Goal: Information Seeking & Learning: Learn about a topic

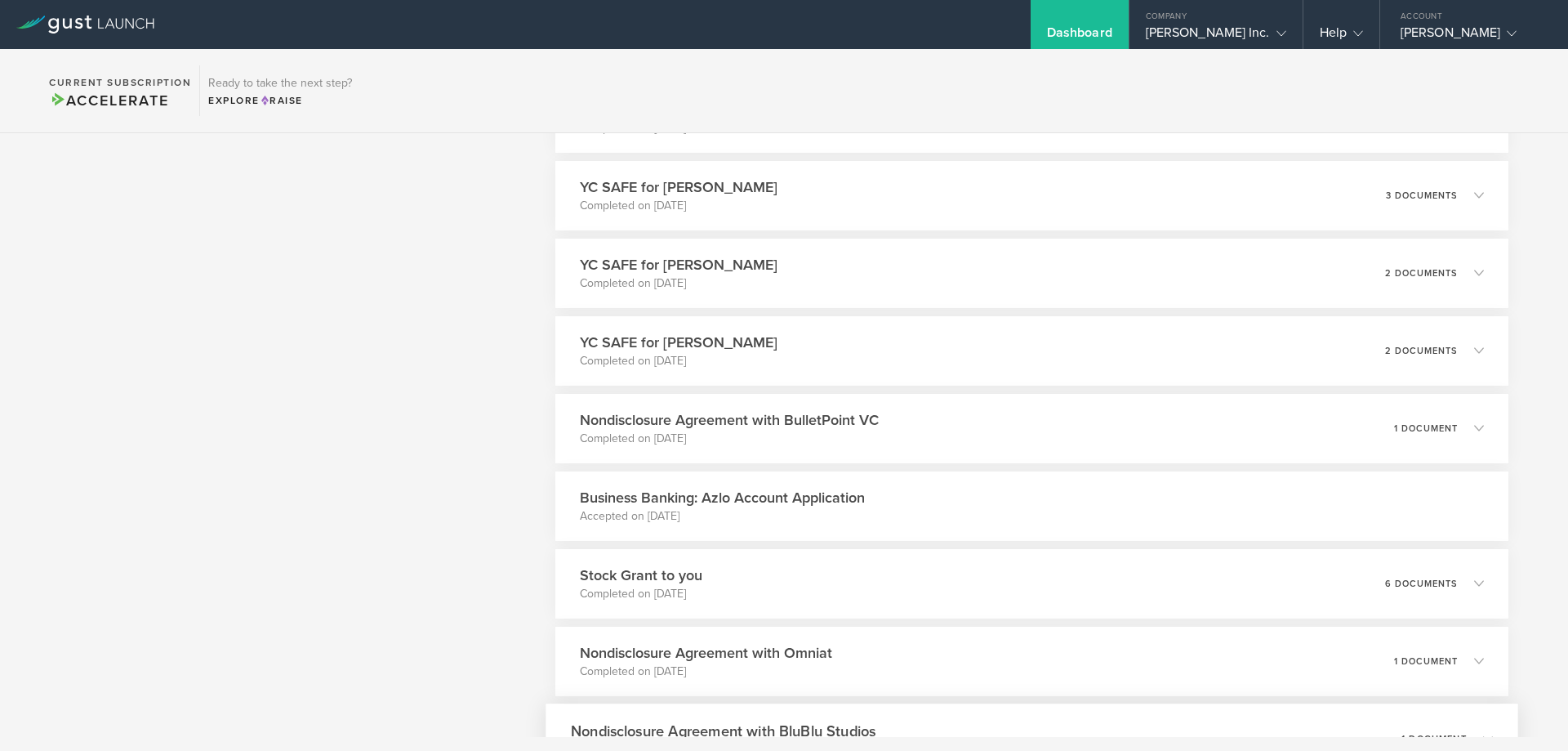
scroll to position [2299, 0]
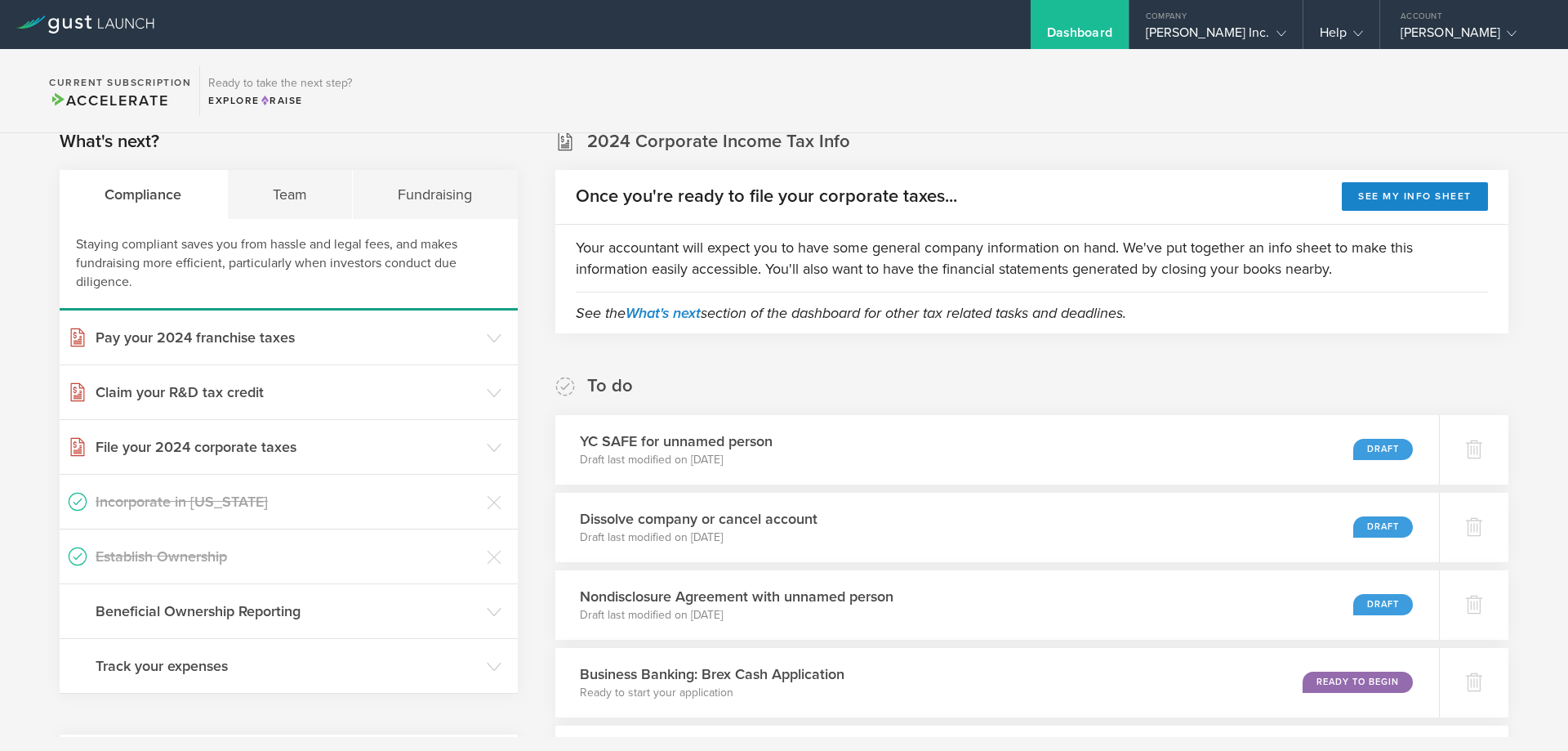
scroll to position [0, 0]
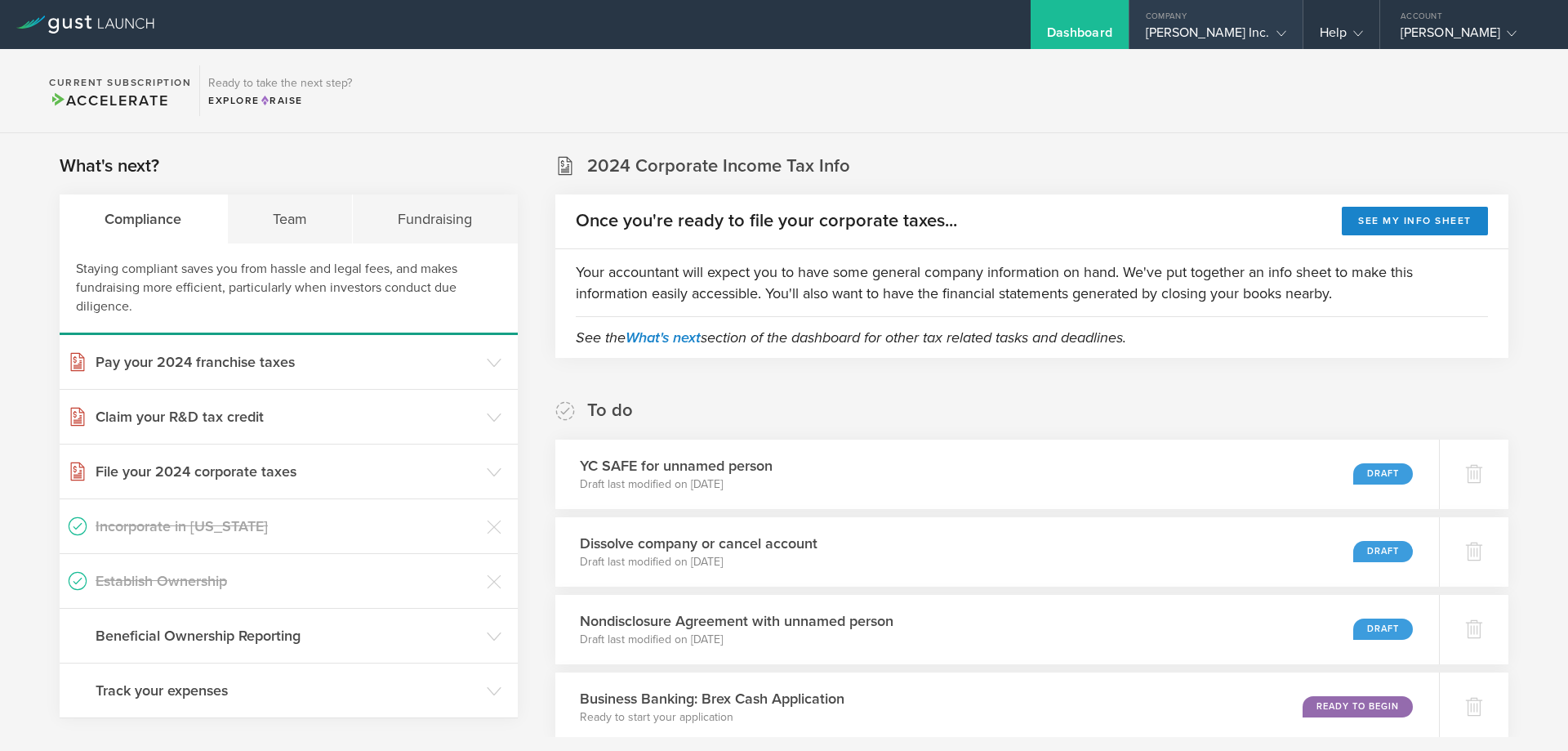
click at [1277, 31] on polyline at bounding box center [1281, 34] width 9 height 5
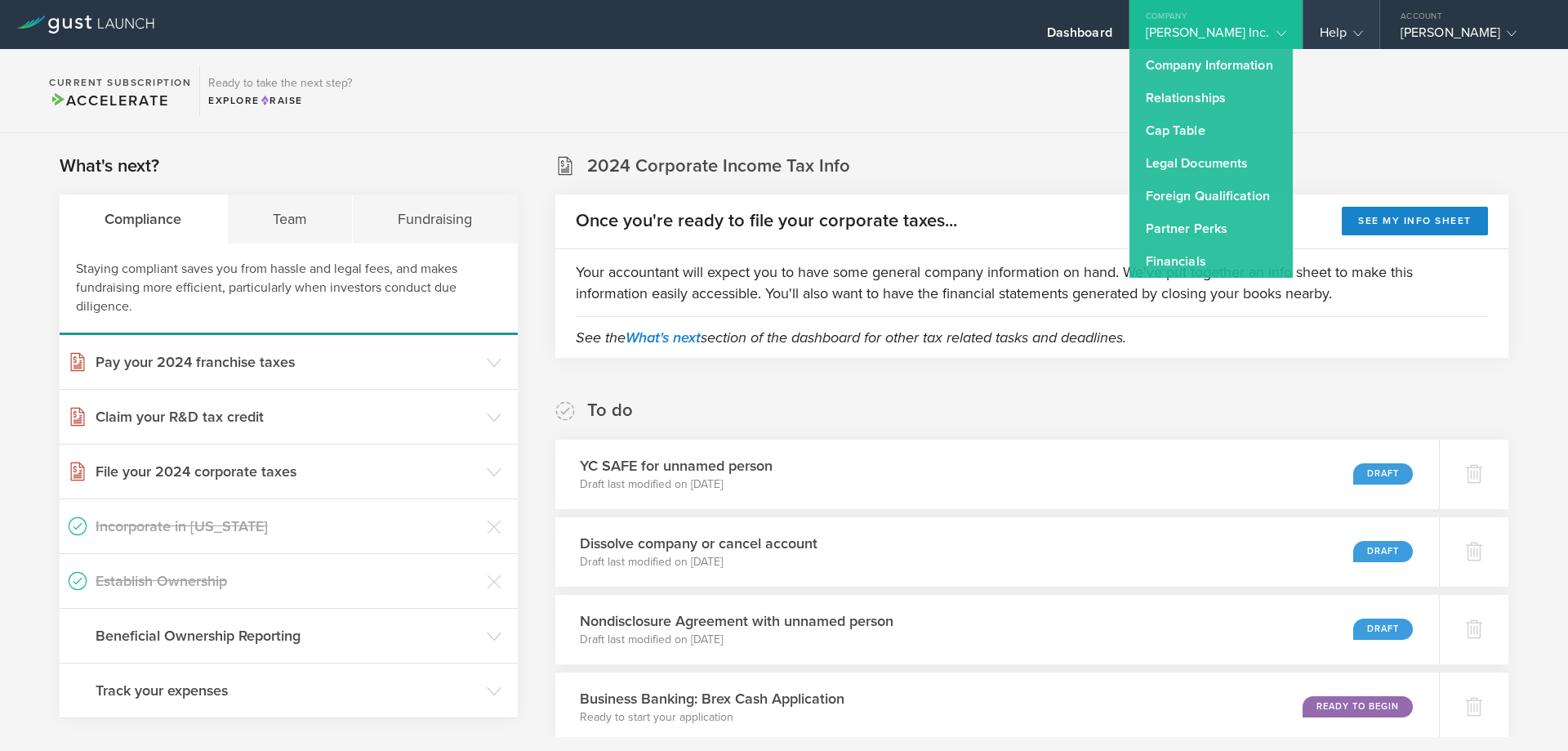
click at [1335, 22] on div "Help" at bounding box center [1341, 24] width 76 height 49
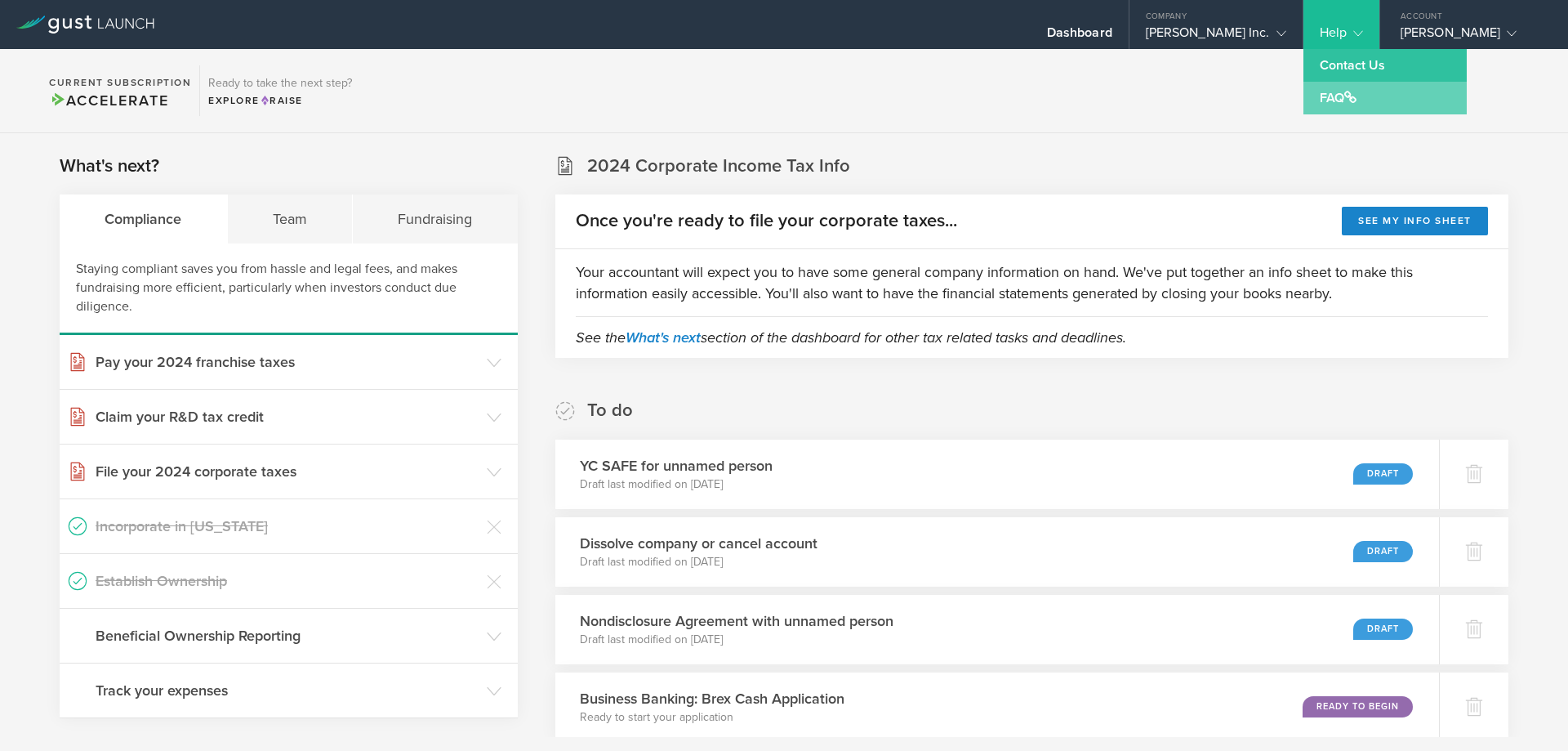
click at [1350, 94] on span at bounding box center [1350, 97] width 12 height 13
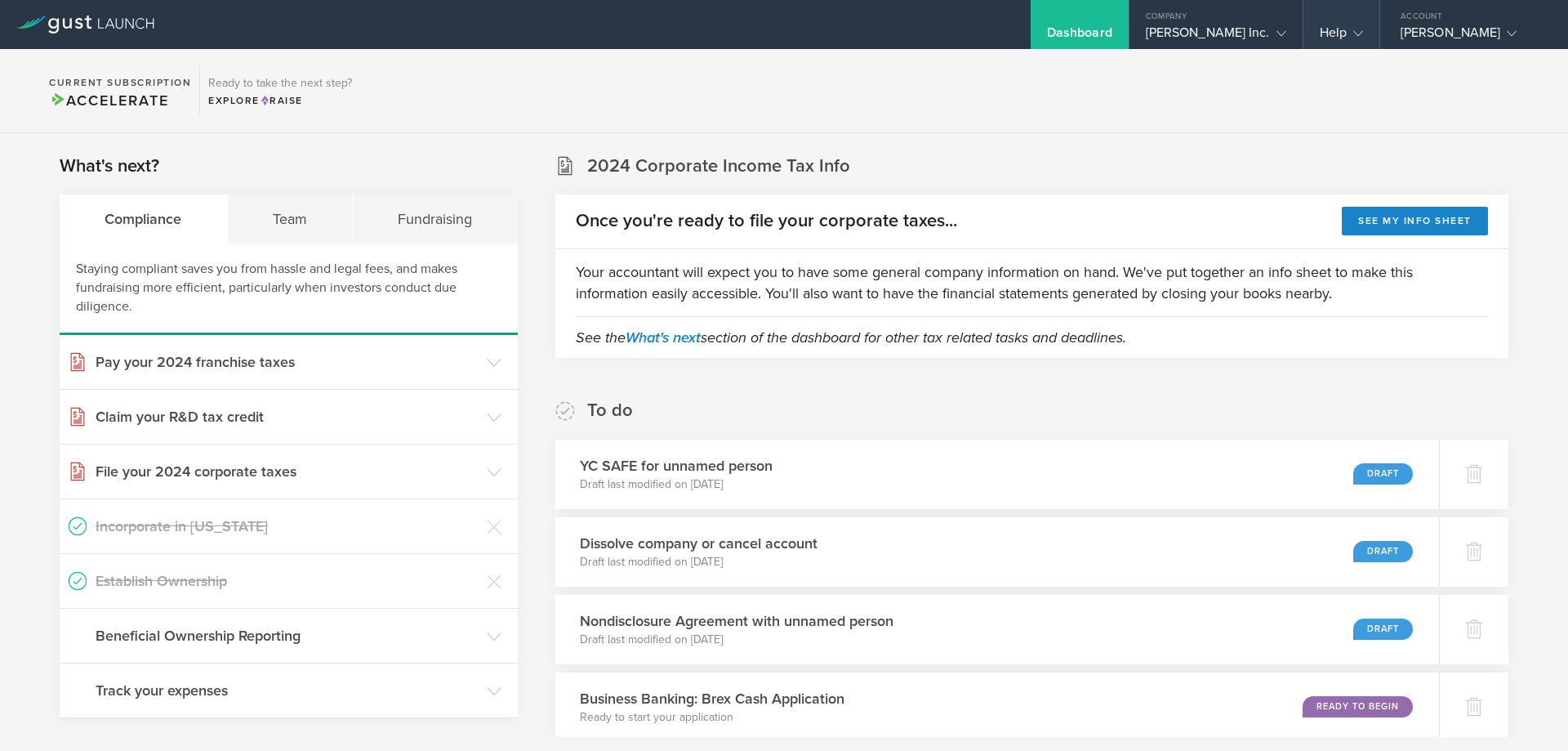
click at [1341, 20] on div "Help" at bounding box center [1341, 24] width 76 height 49
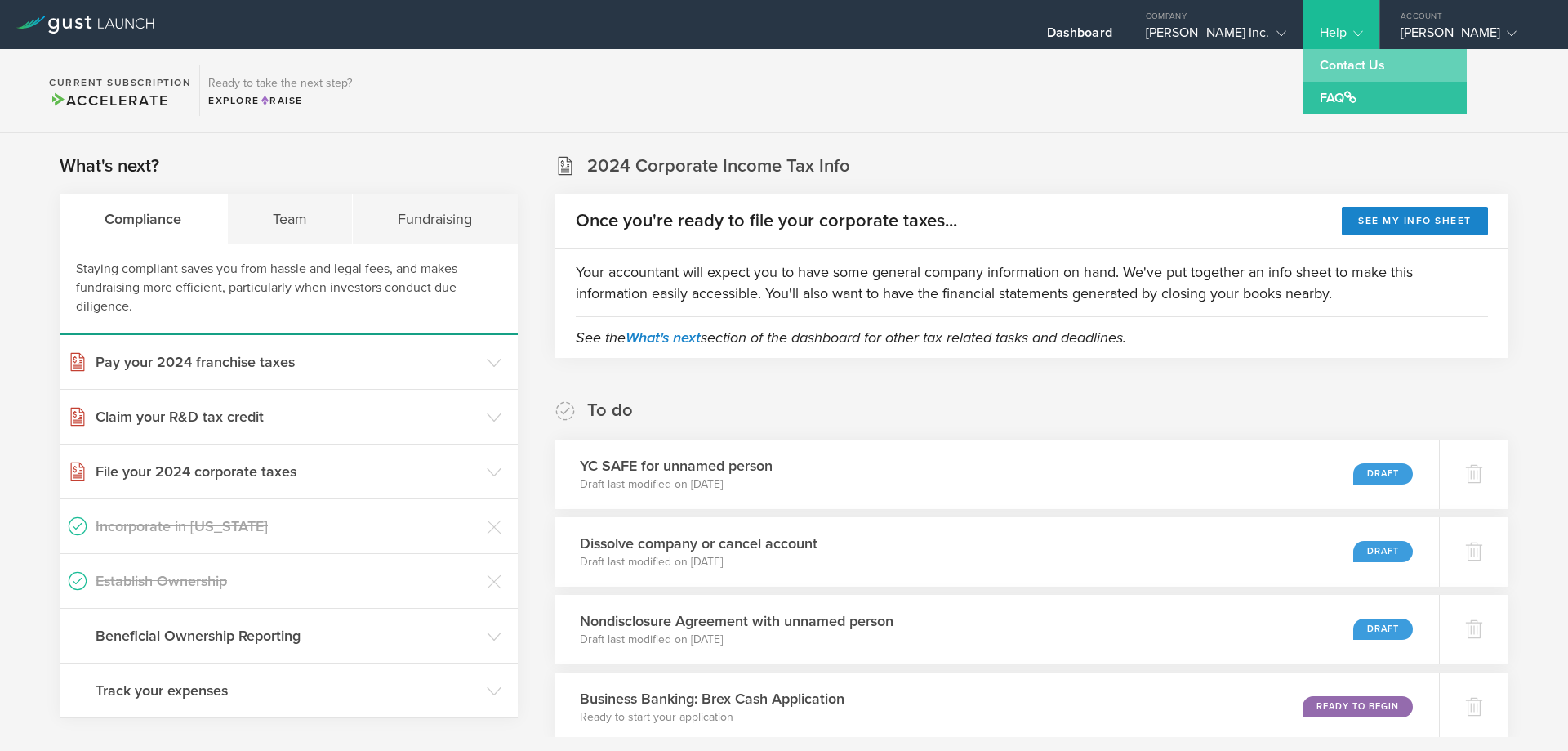
click at [1366, 63] on link "Contact Us" at bounding box center [1385, 65] width 164 height 33
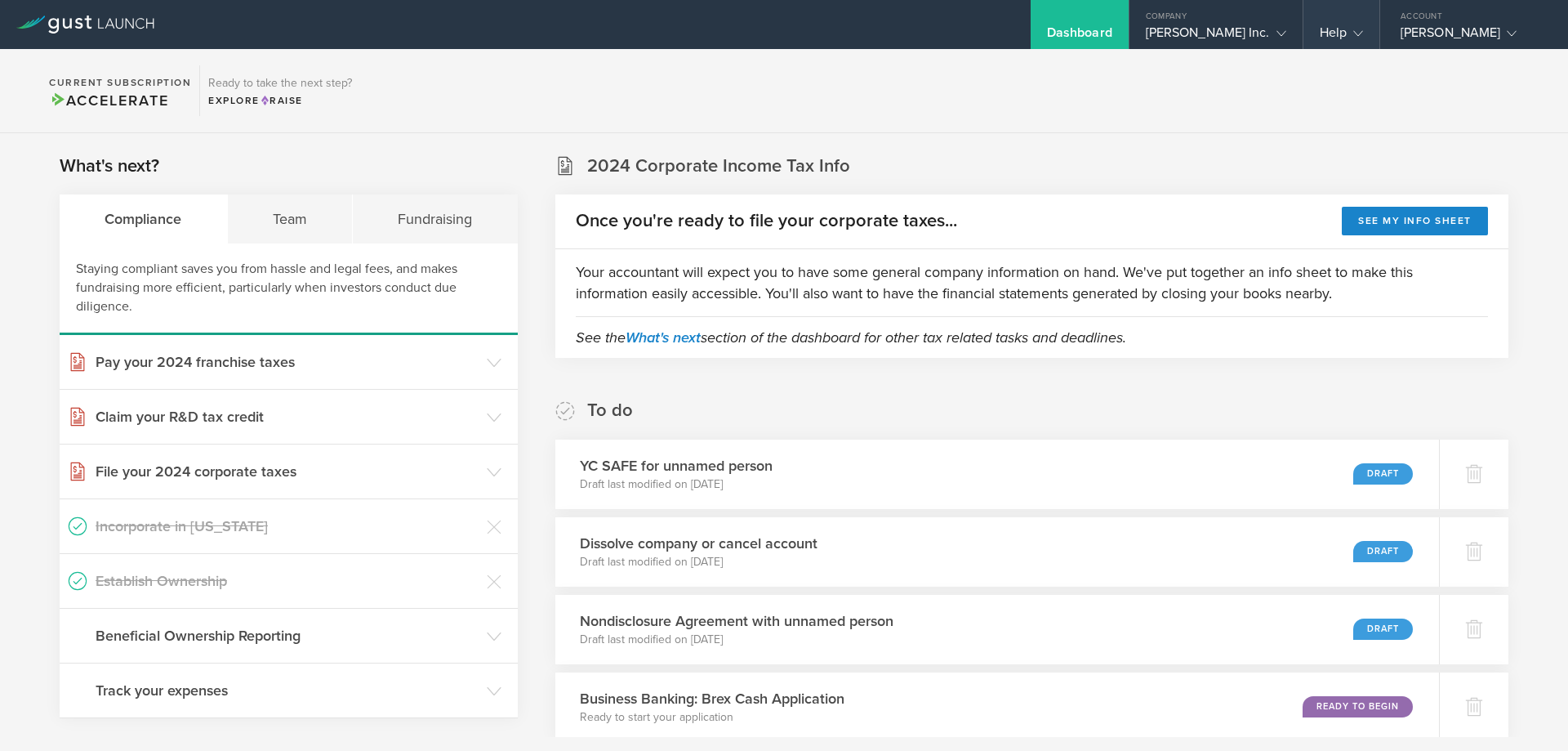
click at [1327, 18] on div "Help" at bounding box center [1341, 24] width 76 height 49
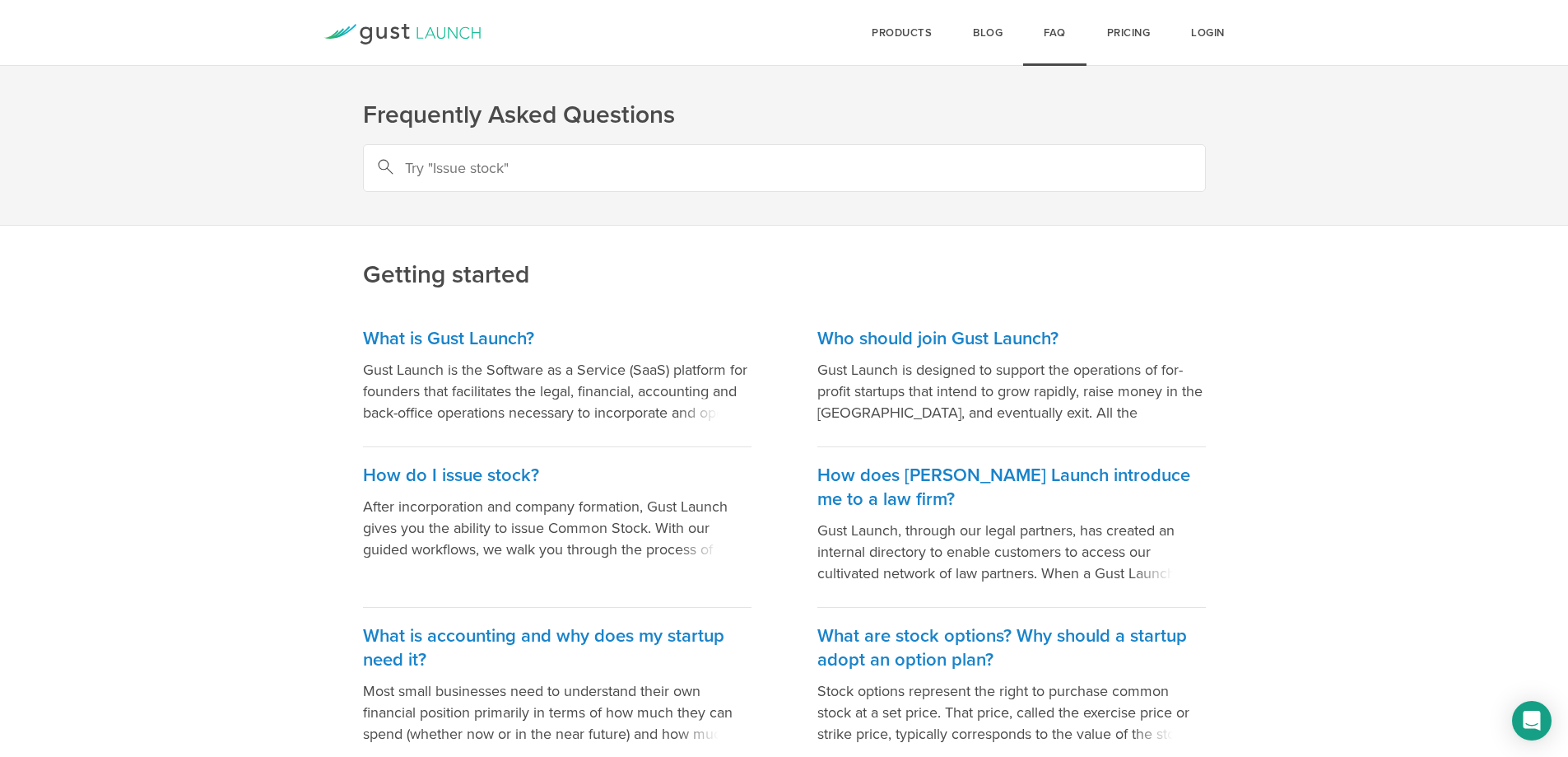
click at [487, 169] on input "text" at bounding box center [784, 168] width 843 height 47
type input "shut down"
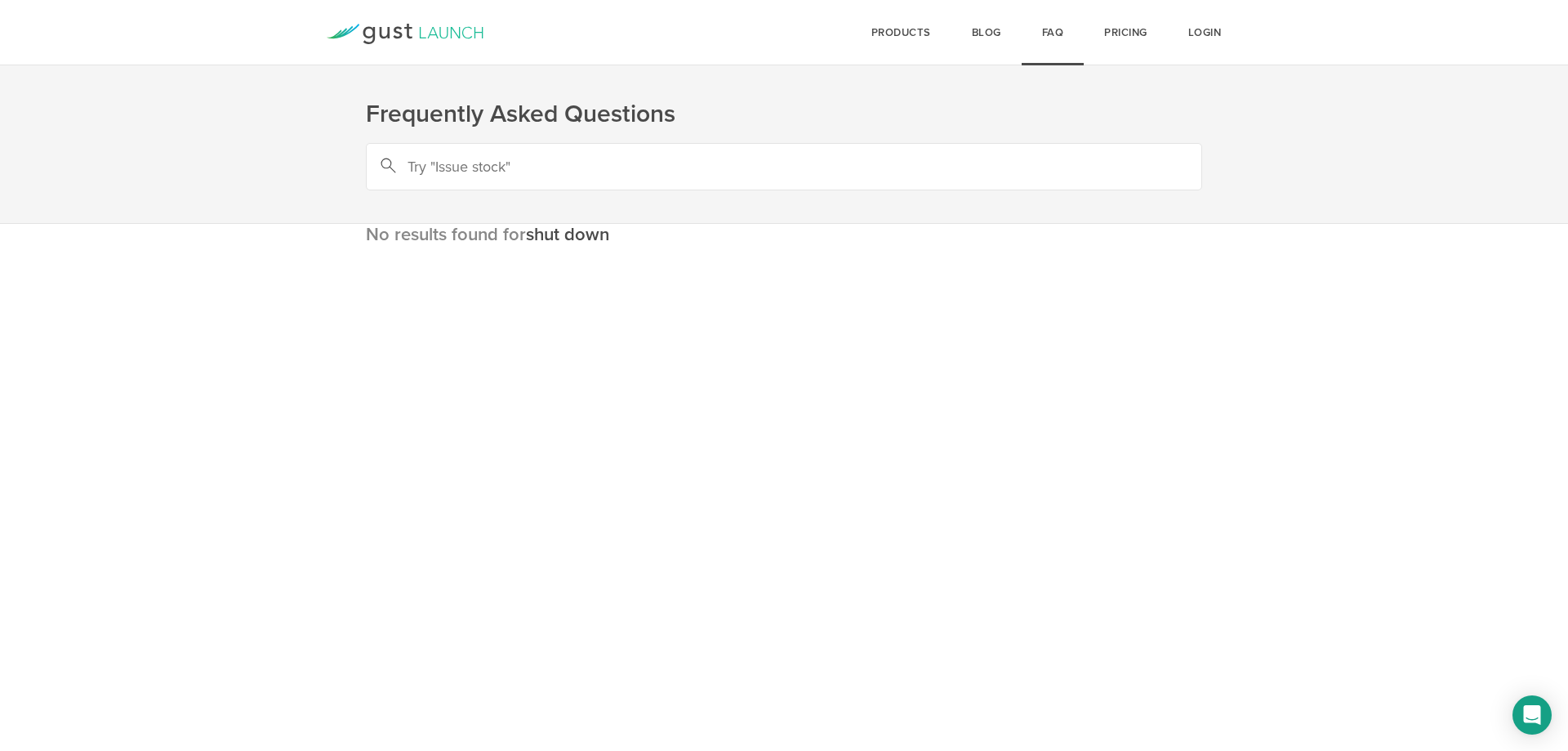
drag, startPoint x: 543, startPoint y: 172, endPoint x: 353, endPoint y: 171, distance: 190.0
click at [357, 171] on header "Frequently Asked Questions" at bounding box center [784, 112] width 1568 height 224
type input "dissolve"
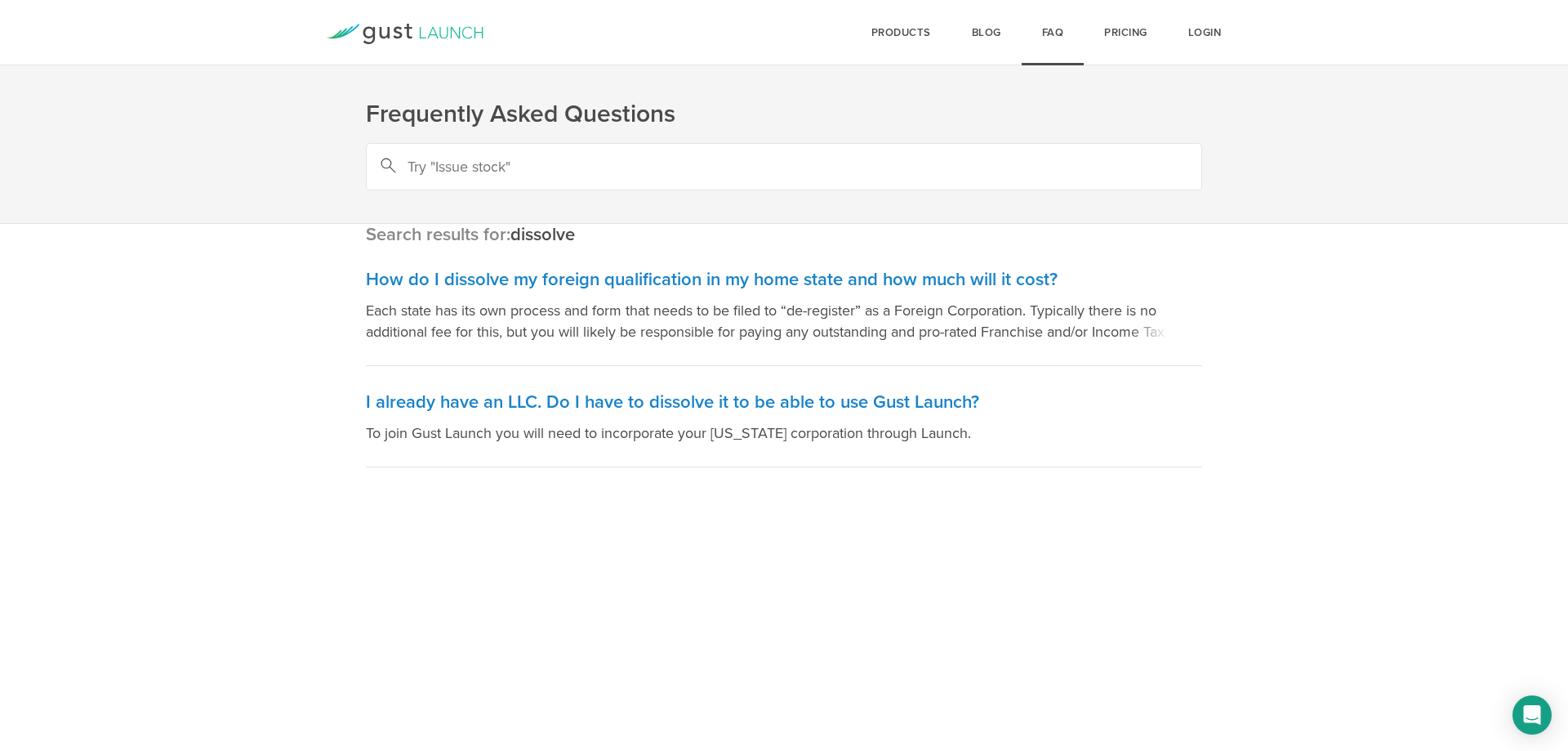
click at [556, 172] on input "text" at bounding box center [784, 166] width 836 height 47
type input "close startup"
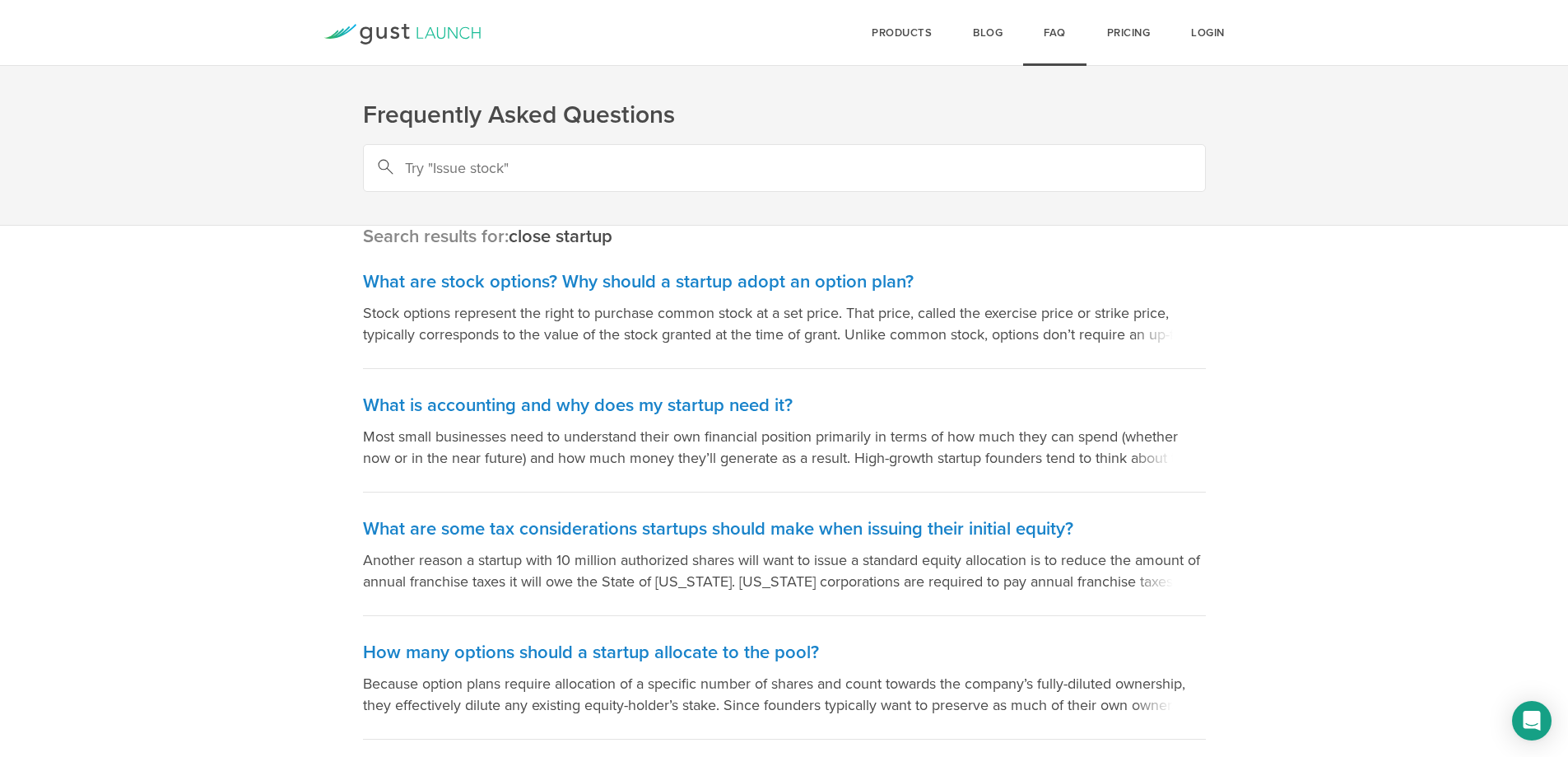
drag, startPoint x: 399, startPoint y: 167, endPoint x: 334, endPoint y: 168, distance: 65.0
click at [329, 167] on header "Frequently Asked Questions" at bounding box center [784, 112] width 1568 height 226
paste input "dissolving"
type input "dissolving"
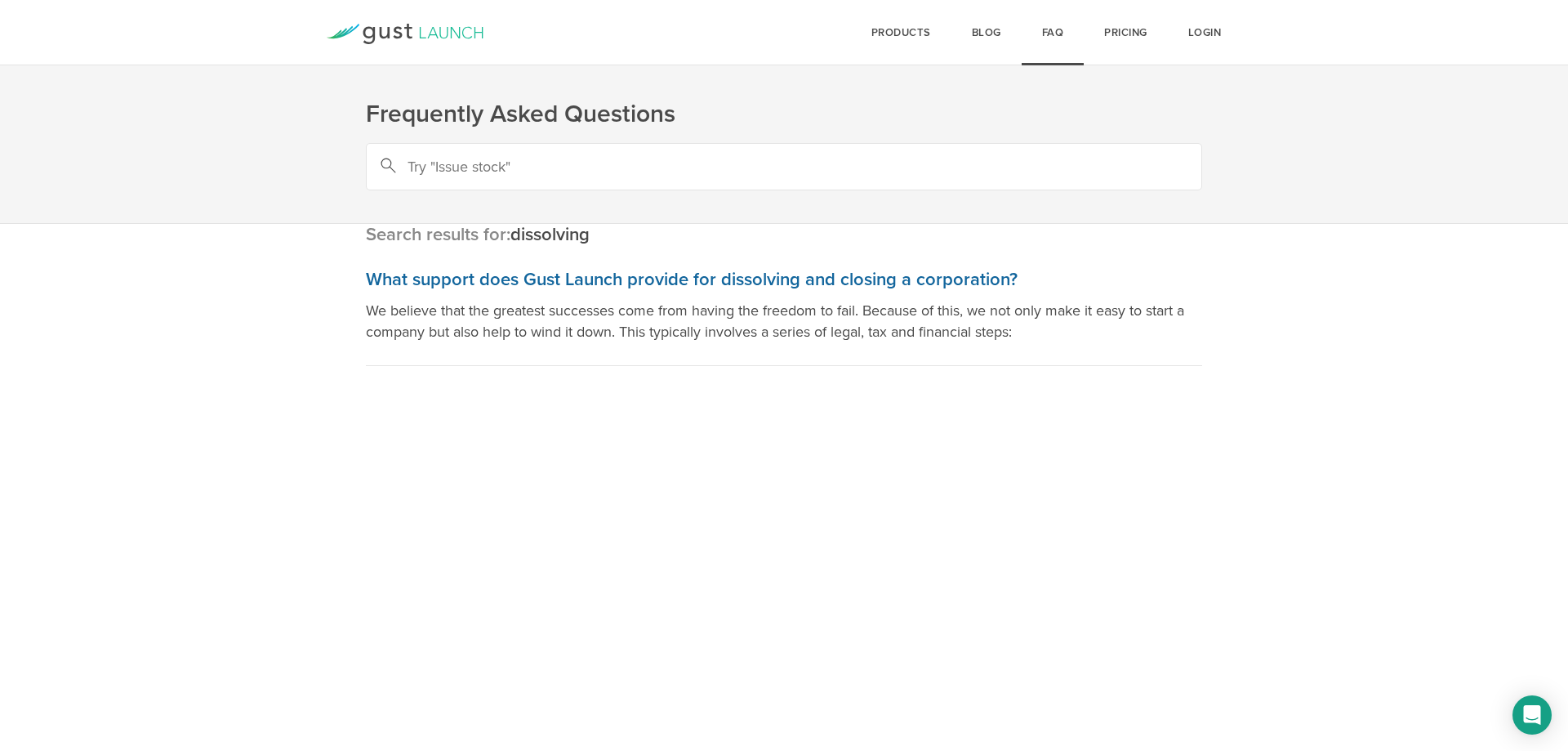
click at [677, 289] on h3 "What support does Gust Launch provide for dissolving and closing a corporation?" at bounding box center [784, 280] width 836 height 24
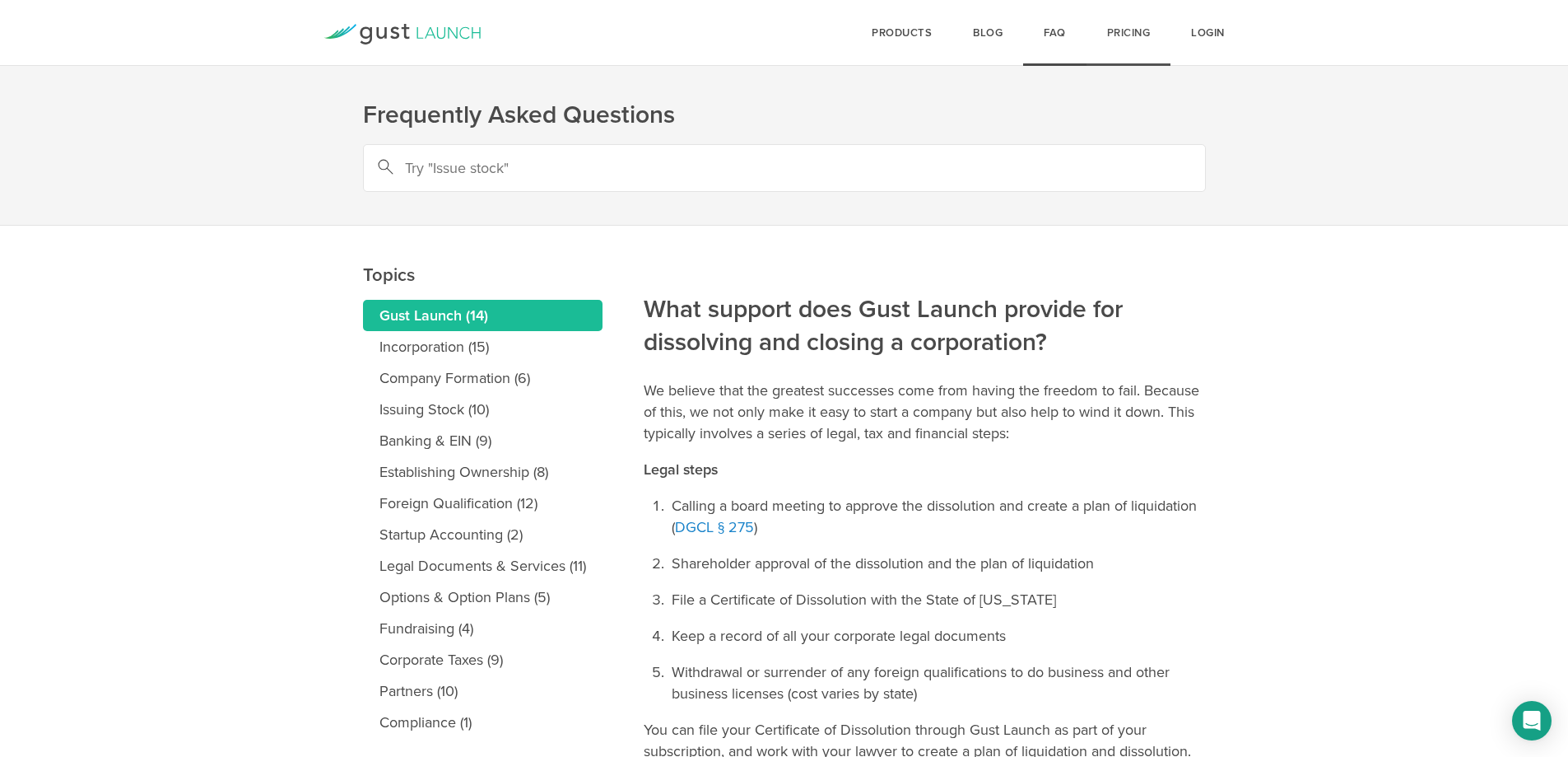
click at [1090, 42] on link "Pricing" at bounding box center [1129, 32] width 85 height 66
